Goal: Information Seeking & Learning: Compare options

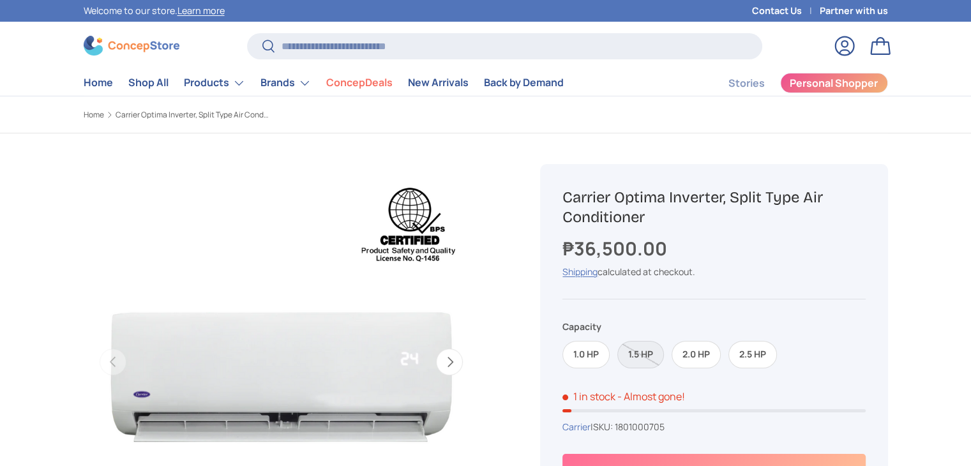
click at [700, 342] on label "2.0 HP" at bounding box center [696, 354] width 49 height 27
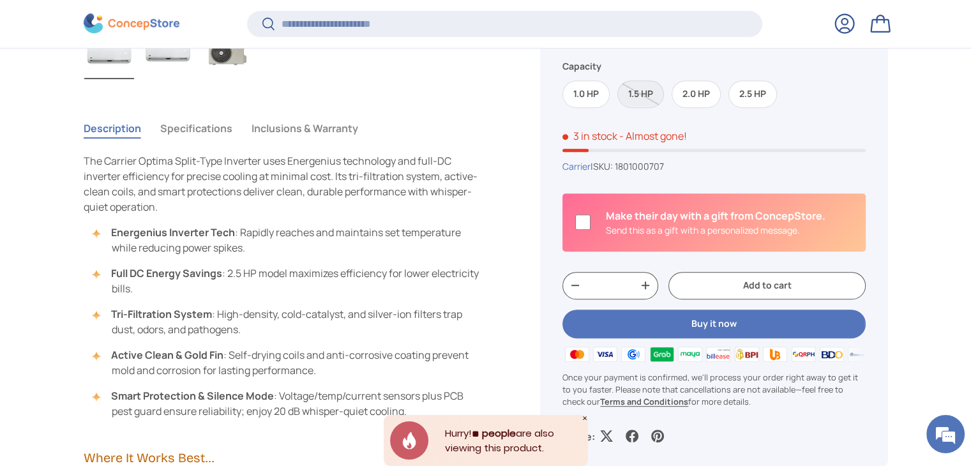
scroll to position [538, 0]
click at [306, 128] on button "Inclusions & Warranty" at bounding box center [305, 126] width 107 height 29
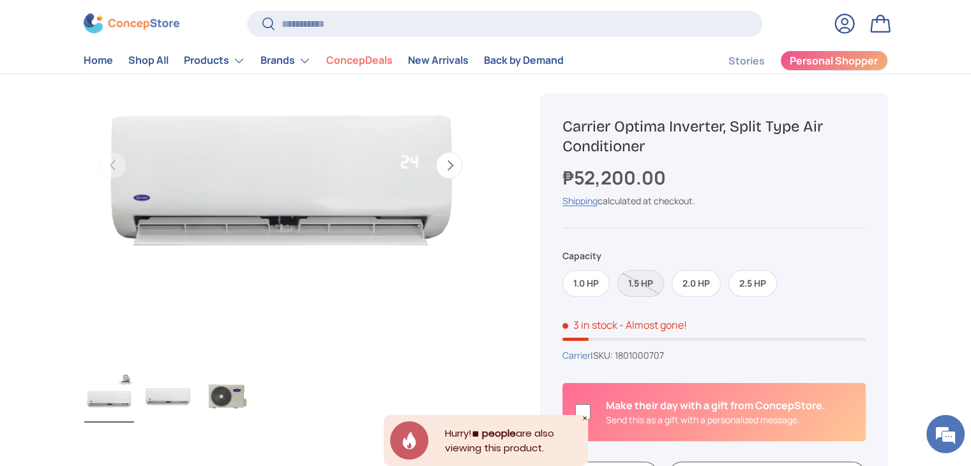
scroll to position [197, 0]
click at [169, 397] on img "Gallery Viewer" at bounding box center [168, 397] width 50 height 51
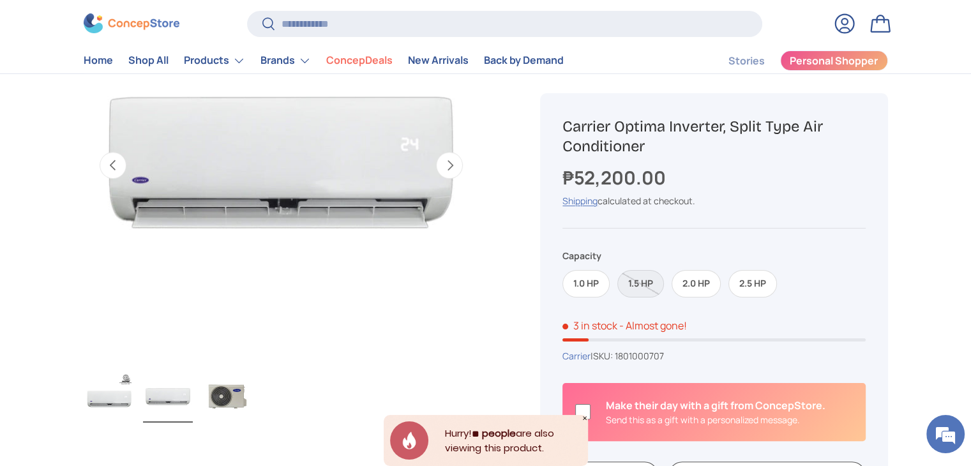
click at [102, 409] on img "Gallery Viewer" at bounding box center [109, 397] width 50 height 51
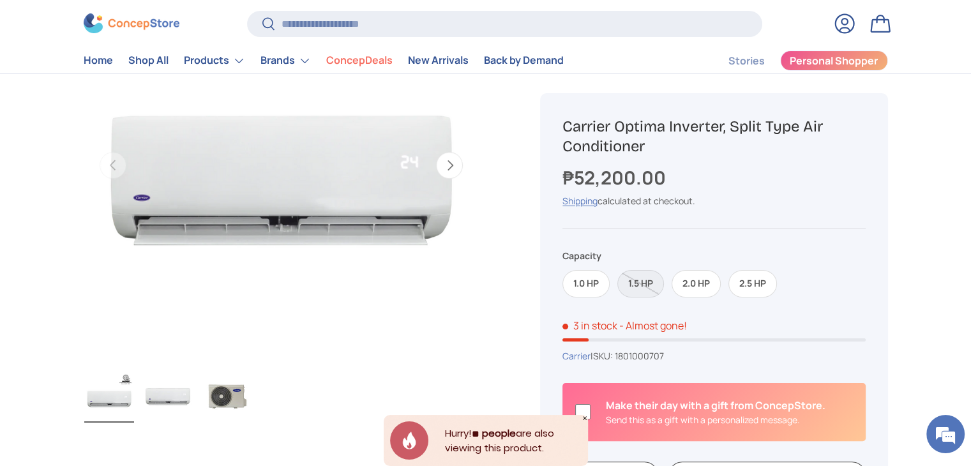
click at [162, 391] on img "Gallery Viewer" at bounding box center [168, 397] width 50 height 51
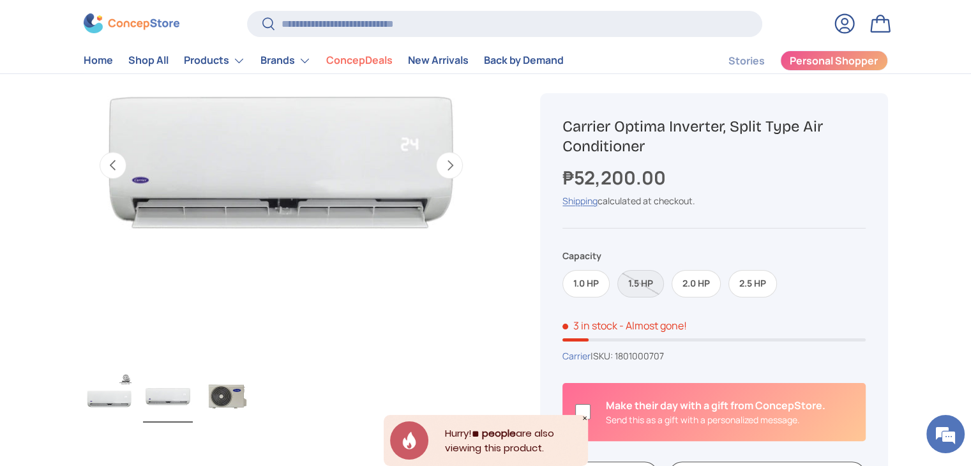
click at [229, 391] on img "Gallery Viewer" at bounding box center [227, 397] width 50 height 51
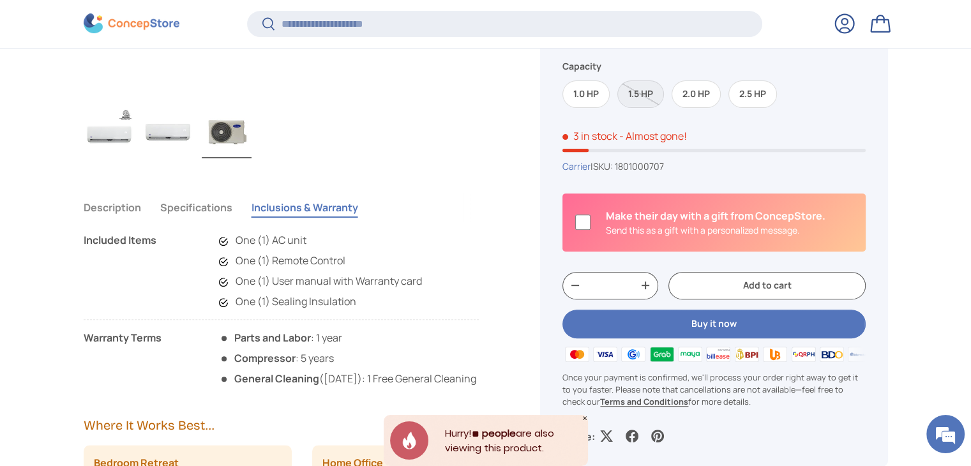
scroll to position [459, 0]
click at [183, 206] on button "Specifications" at bounding box center [196, 206] width 72 height 29
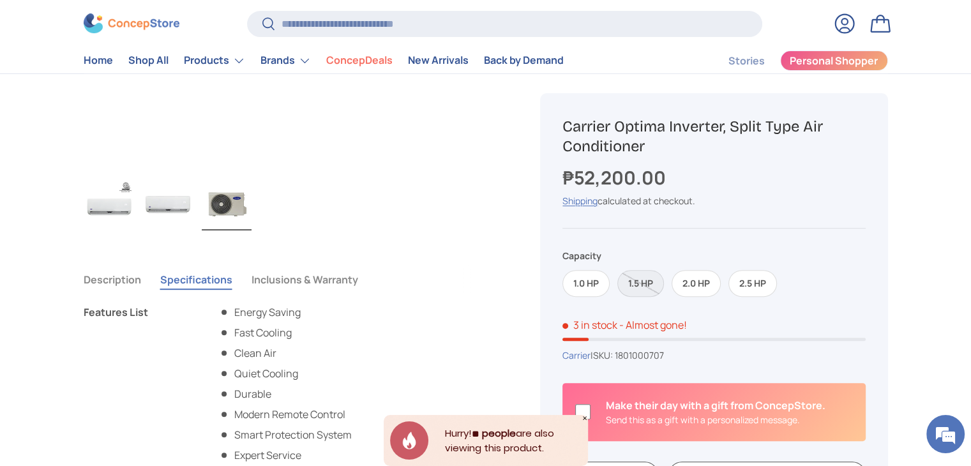
scroll to position [388, 0]
click at [326, 277] on button "Inclusions & Warranty" at bounding box center [305, 280] width 107 height 29
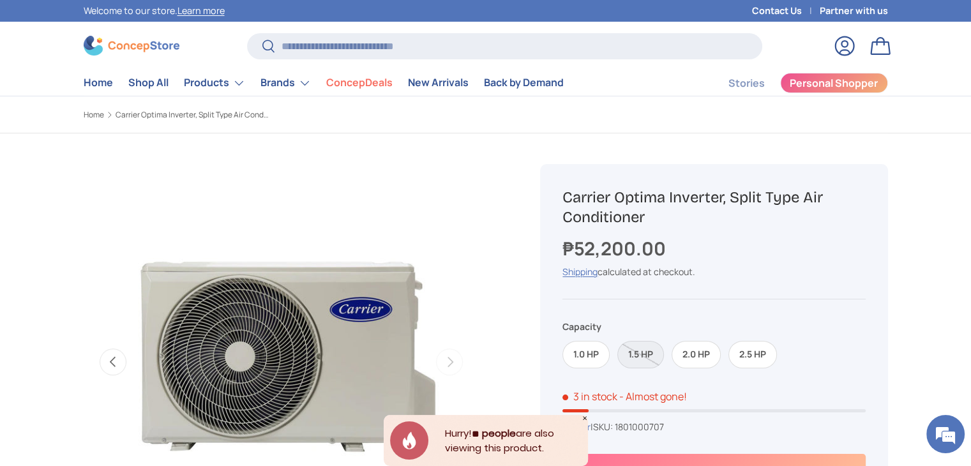
scroll to position [3003, 5221]
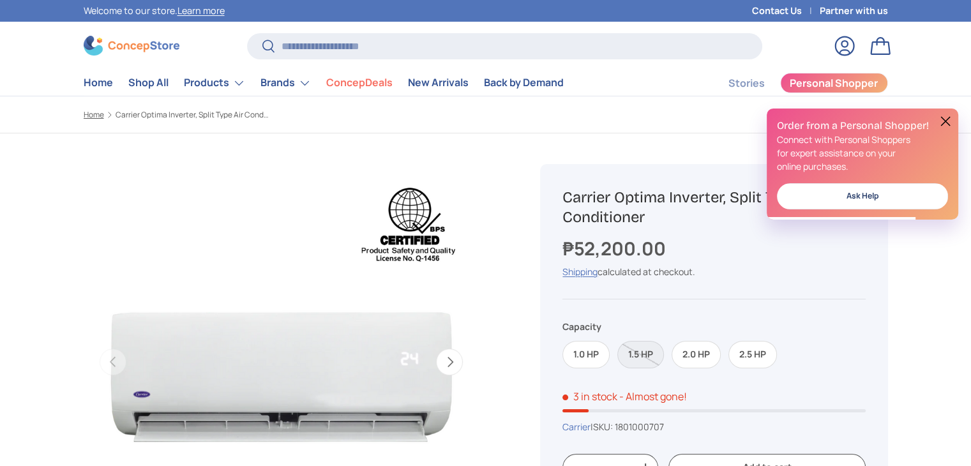
click at [89, 113] on link "Home" at bounding box center [94, 115] width 20 height 8
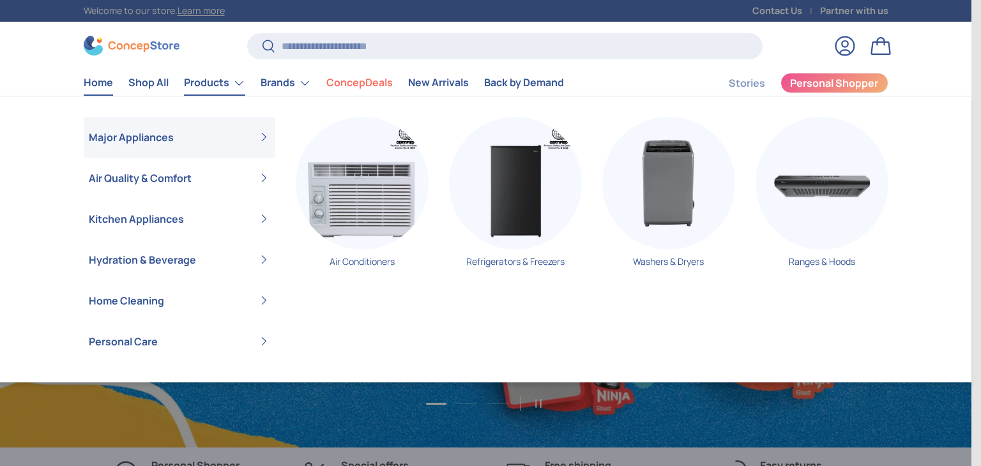
click at [231, 80] on link "Products" at bounding box center [214, 83] width 61 height 26
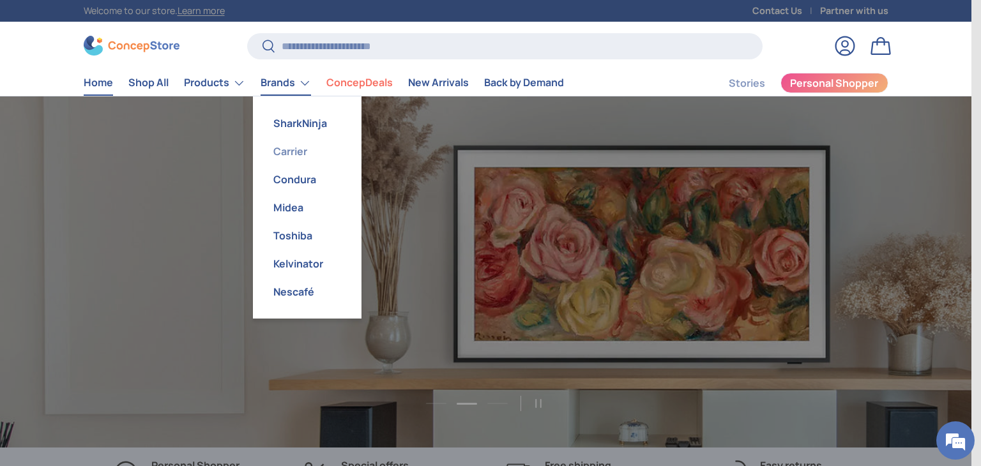
scroll to position [0, 971]
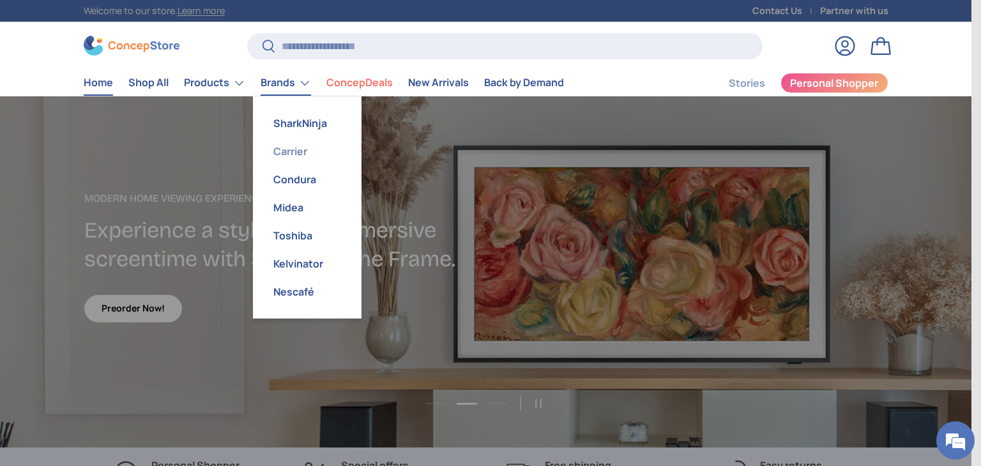
click at [289, 148] on link "Carrier" at bounding box center [307, 151] width 93 height 28
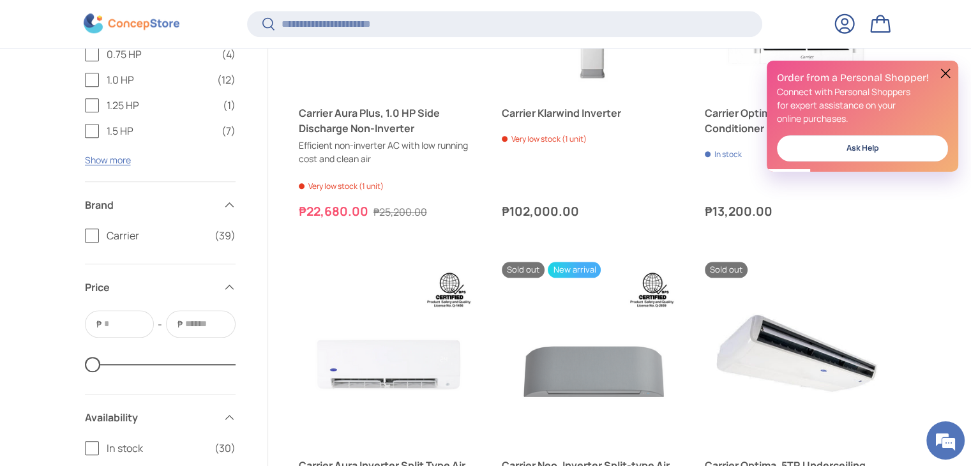
scroll to position [1568, 0]
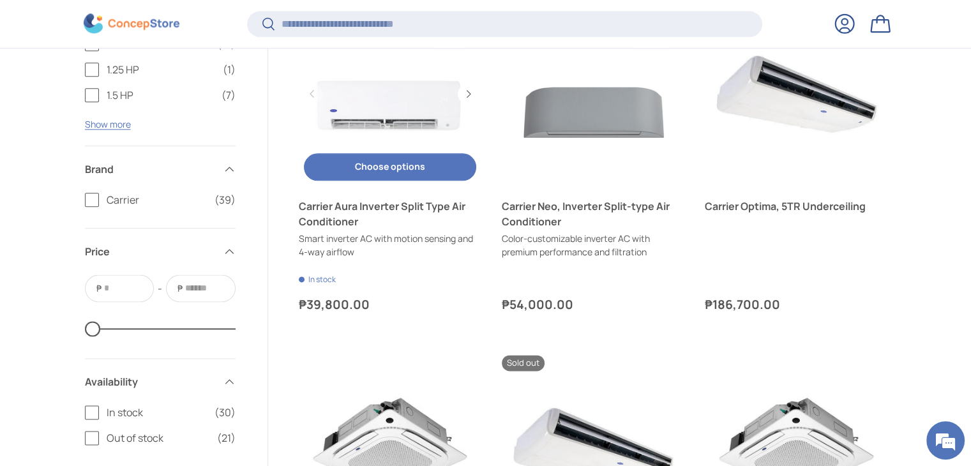
click at [404, 162] on button "Choose options Choose options" at bounding box center [390, 166] width 172 height 27
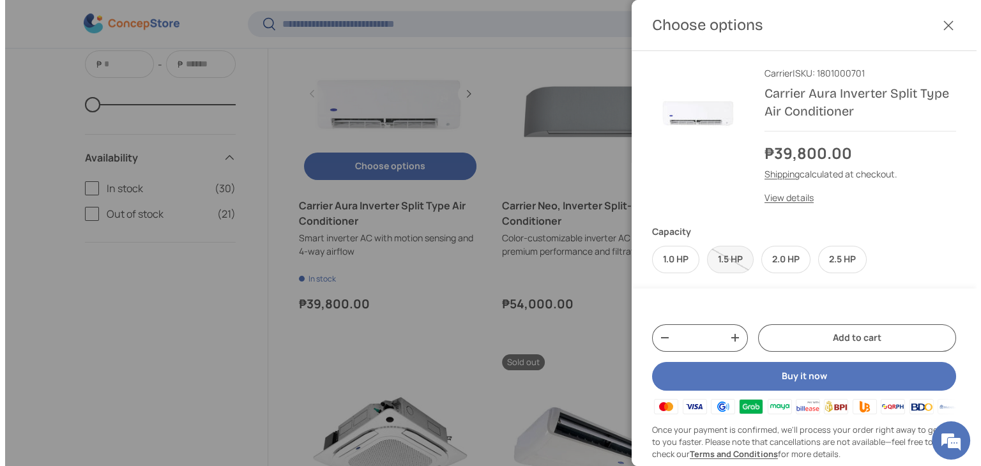
scroll to position [0, 0]
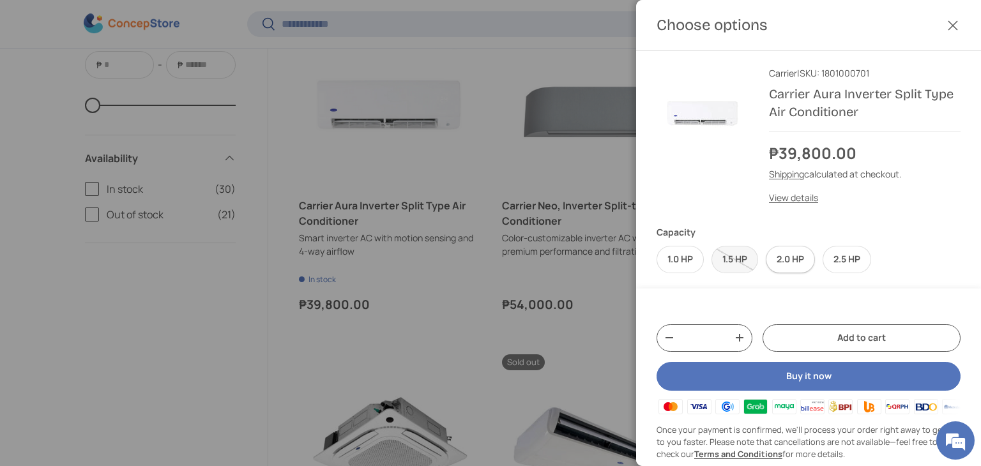
click at [793, 263] on label "2.0 HP" at bounding box center [790, 259] width 49 height 27
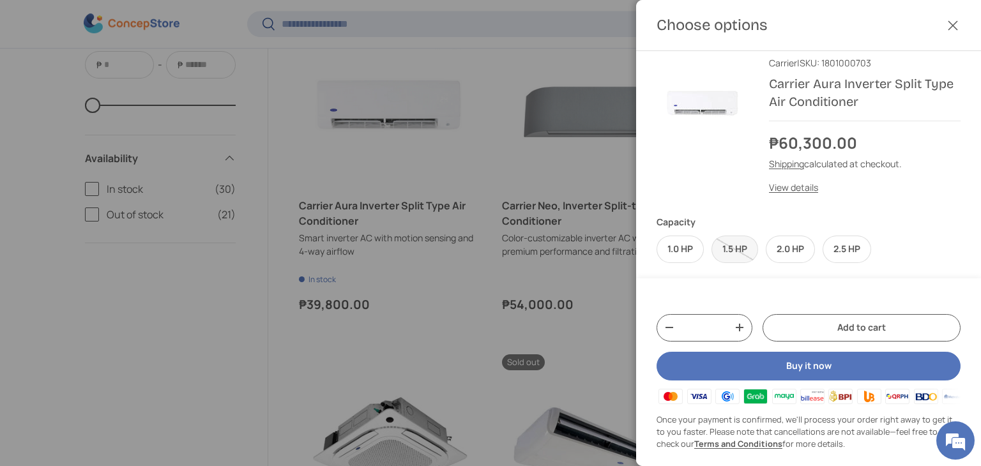
drag, startPoint x: 397, startPoint y: 183, endPoint x: 353, endPoint y: 180, distance: 44.8
click at [353, 180] on div at bounding box center [490, 233] width 981 height 466
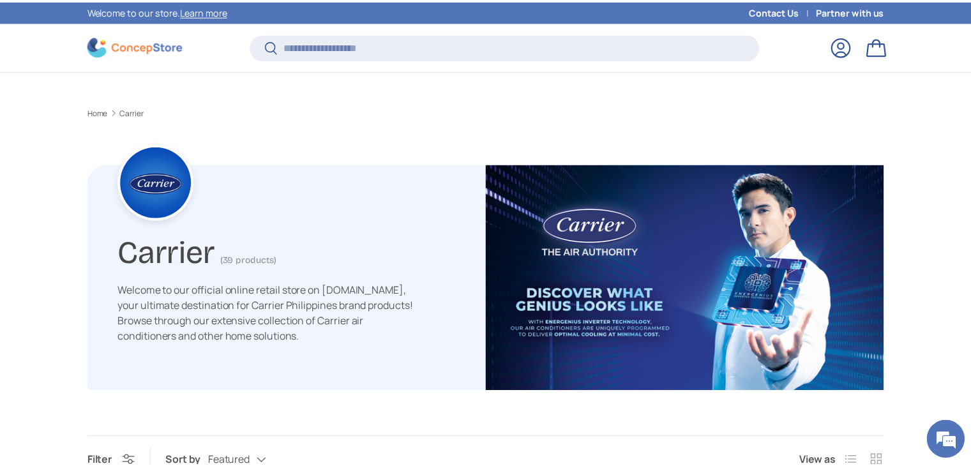
scroll to position [0, 0]
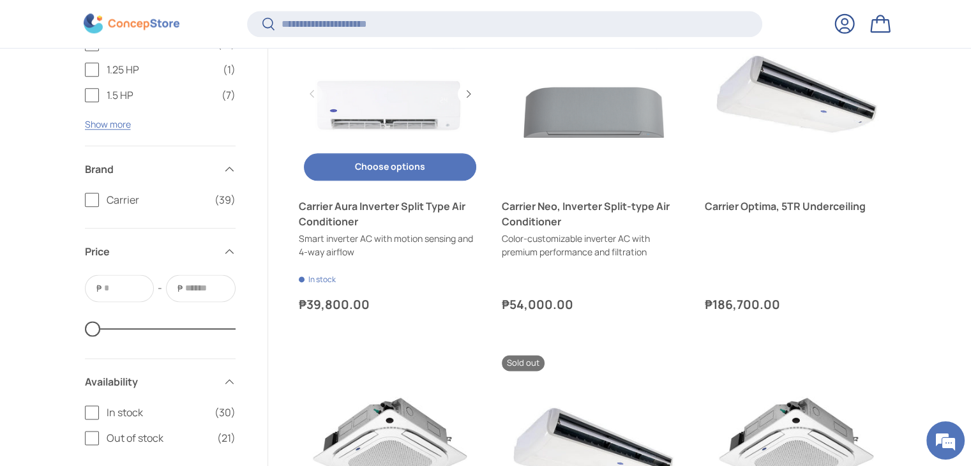
click at [353, 180] on div "Choose options Choose options View details" at bounding box center [390, 167] width 183 height 38
click at [385, 95] on link "Carrier Aura Inverter Split Type Air Conditioner" at bounding box center [390, 94] width 183 height 183
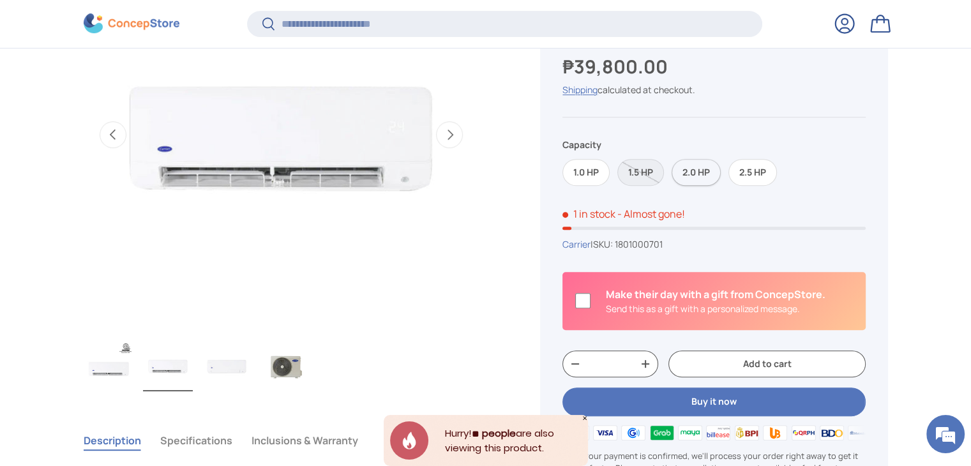
click at [692, 184] on label "2.0 HP" at bounding box center [696, 172] width 49 height 27
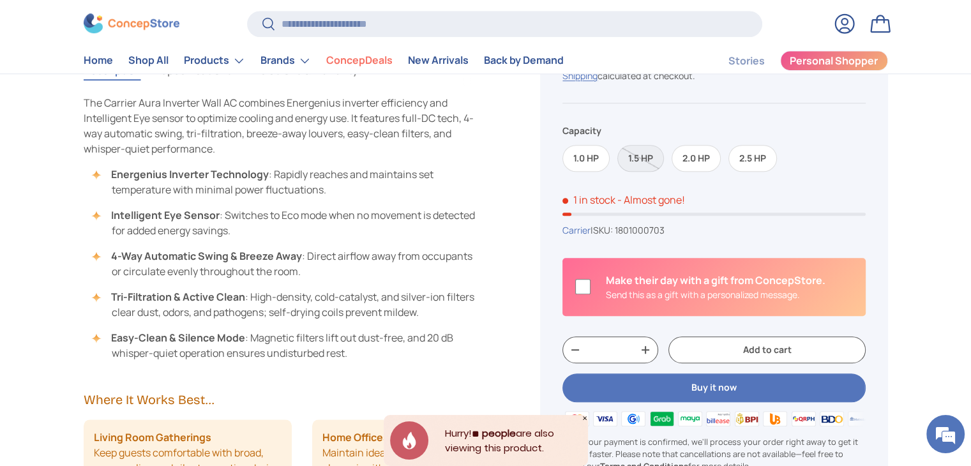
scroll to position [819, 0]
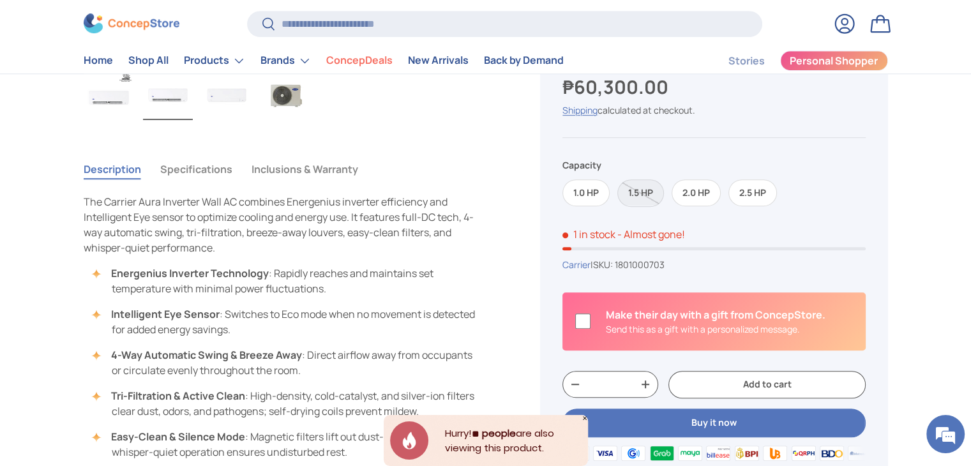
click at [319, 163] on button "Inclusions & Warranty" at bounding box center [305, 169] width 107 height 29
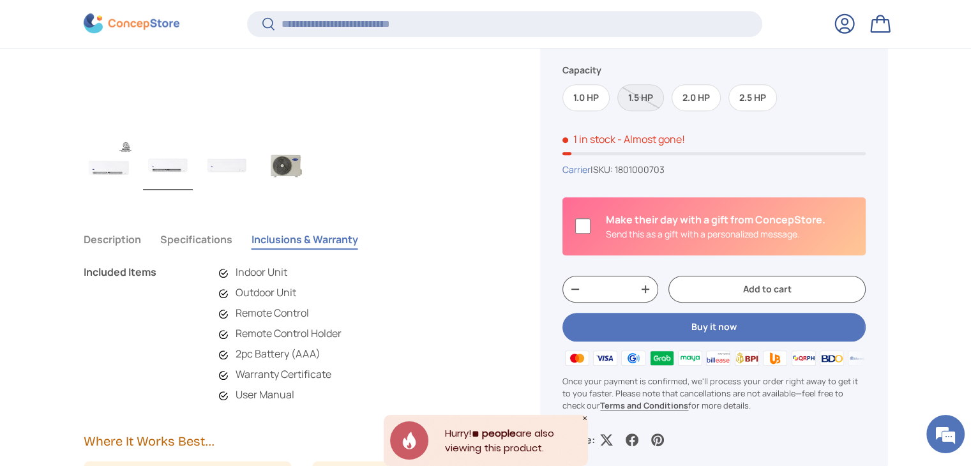
scroll to position [746, 0]
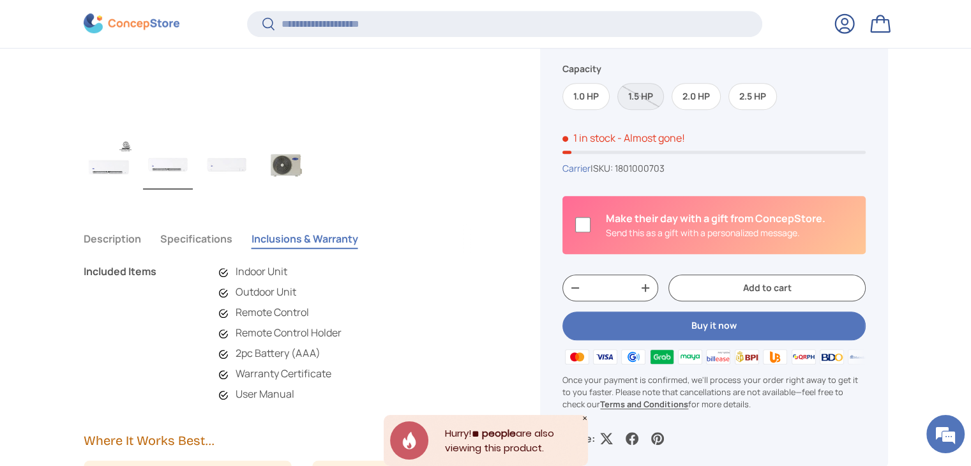
click at [126, 238] on button "Description" at bounding box center [112, 238] width 57 height 29
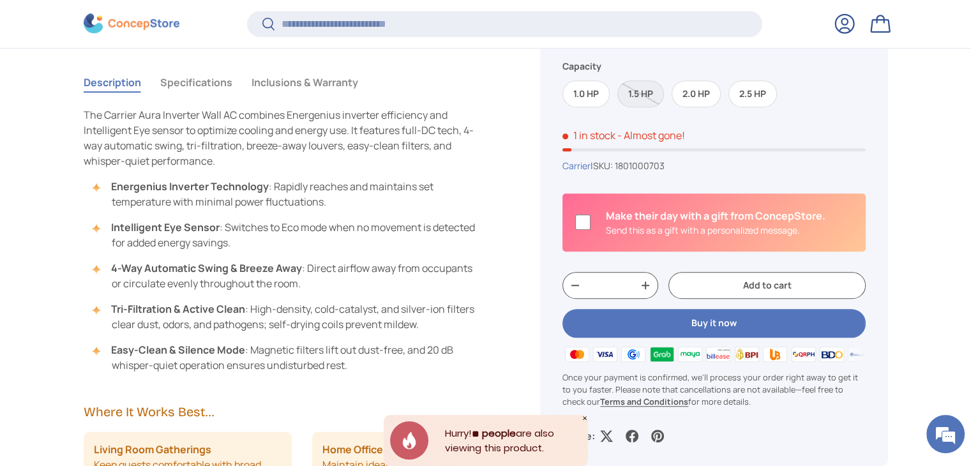
scroll to position [737, 0]
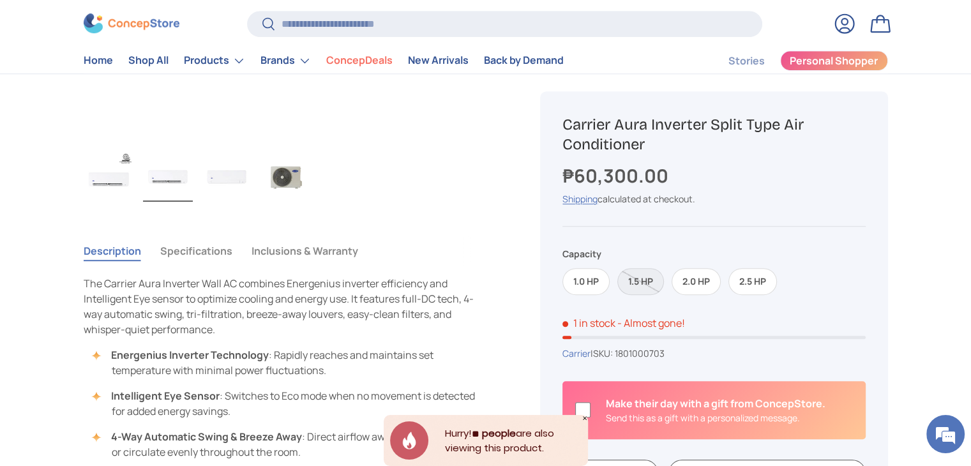
click at [202, 247] on button "Specifications" at bounding box center [196, 250] width 72 height 29
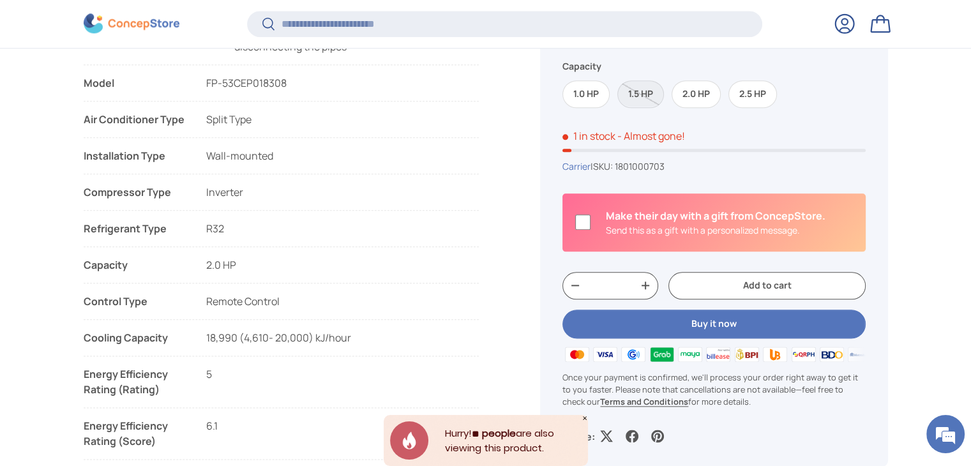
scroll to position [1492, 0]
